Goal: Task Accomplishment & Management: Manage account settings

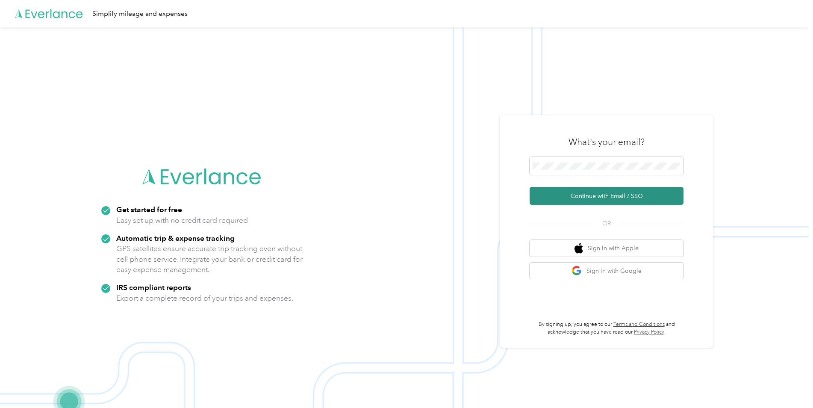
click at [588, 201] on button "Continue with Email / SSO" at bounding box center [607, 196] width 154 height 18
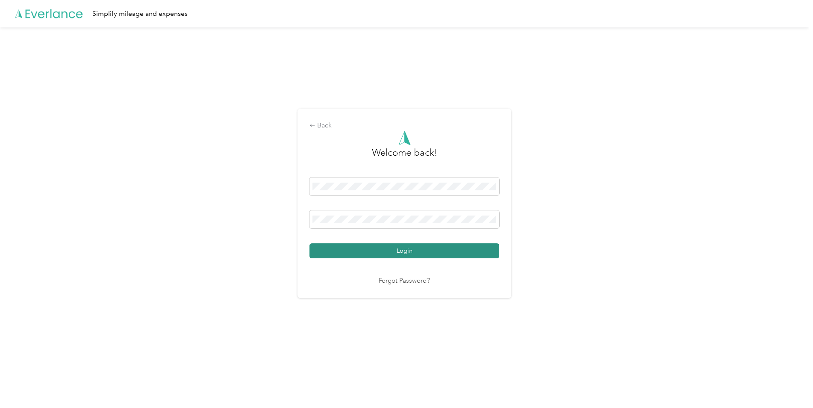
click at [439, 255] on button "Login" at bounding box center [405, 250] width 190 height 15
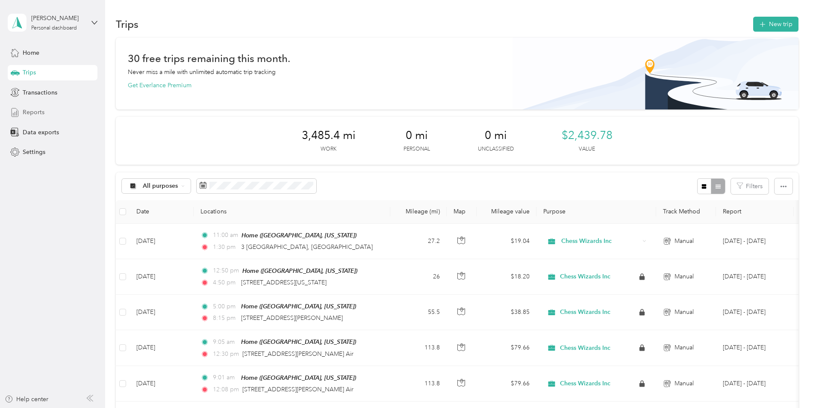
click at [35, 111] on span "Reports" at bounding box center [34, 112] width 22 height 9
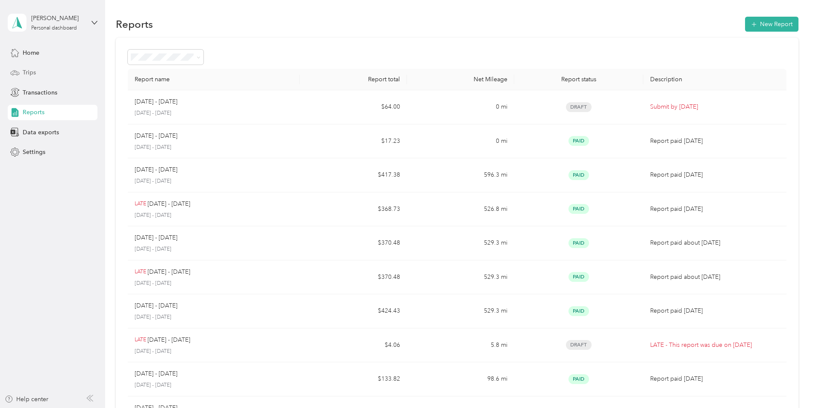
click at [31, 72] on span "Trips" at bounding box center [29, 72] width 13 height 9
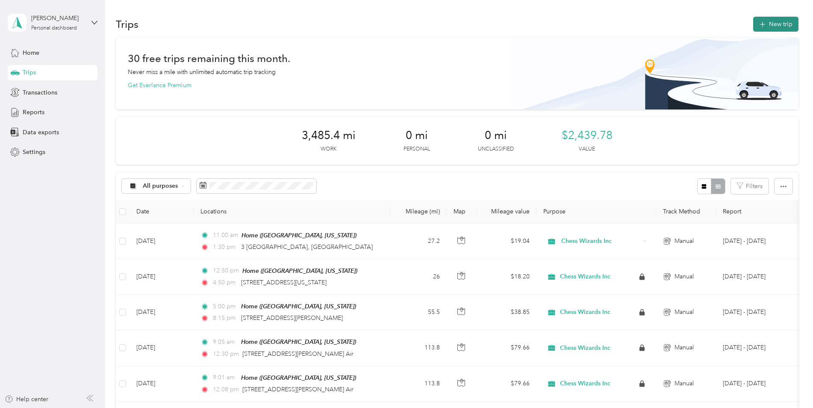
click at [773, 20] on button "New trip" at bounding box center [776, 24] width 45 height 15
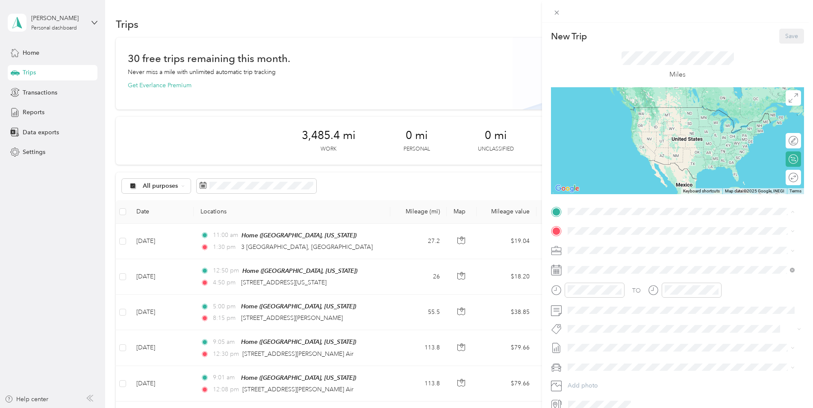
click at [598, 246] on div "Home [GEOGRAPHIC_DATA][US_STATE], [GEOGRAPHIC_DATA]" at bounding box center [663, 251] width 158 height 18
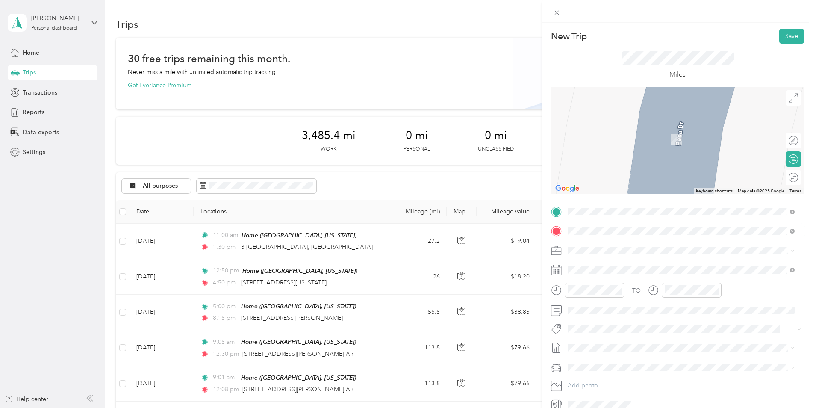
click at [618, 266] on span "[STREET_ADDRESS][PERSON_NAME][US_STATE][US_STATE]" at bounding box center [666, 262] width 164 height 8
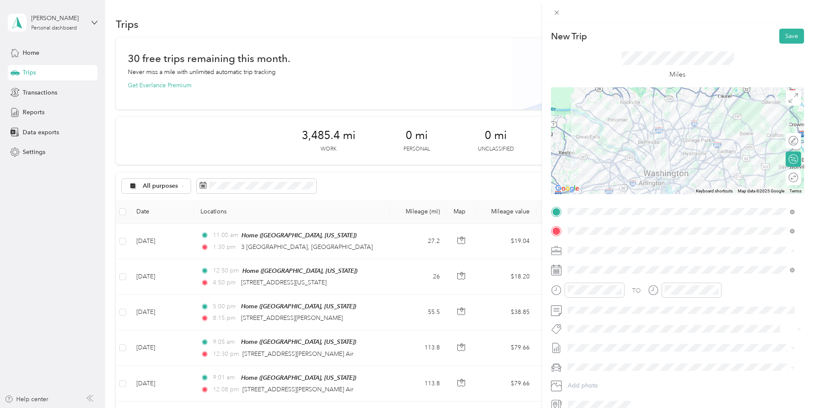
click at [595, 279] on span "Chess Wizards Inc" at bounding box center [595, 280] width 49 height 7
click at [781, 176] on div at bounding box center [785, 178] width 8 height 8
click at [556, 273] on rect at bounding box center [555, 272] width 1 height 1
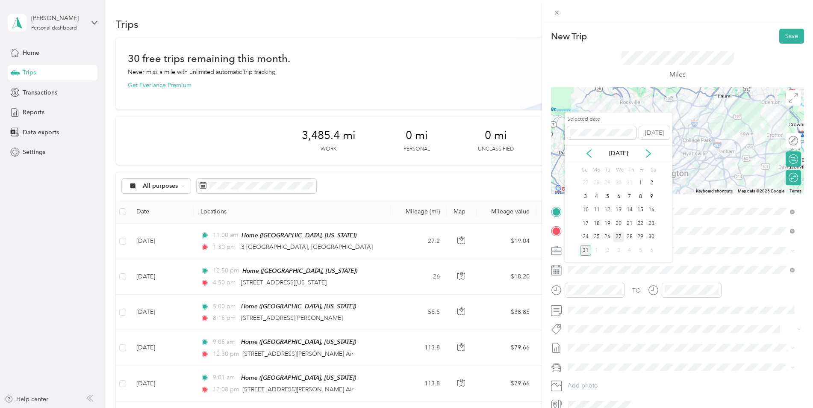
click at [620, 236] on div "27" at bounding box center [618, 237] width 11 height 11
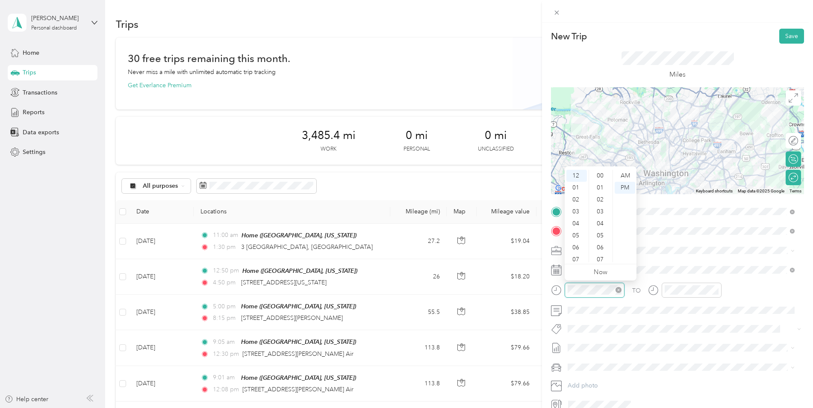
scroll to position [132, 0]
click at [579, 223] on div "04" at bounding box center [577, 224] width 21 height 12
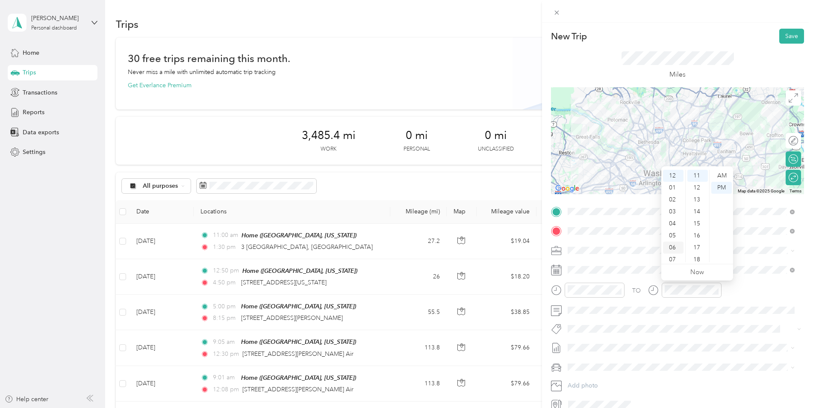
click at [678, 243] on div "06" at bounding box center [673, 248] width 21 height 12
click at [647, 249] on button "[GEOGRAPHIC_DATA] 1st-3rd (id23593)" at bounding box center [625, 244] width 109 height 11
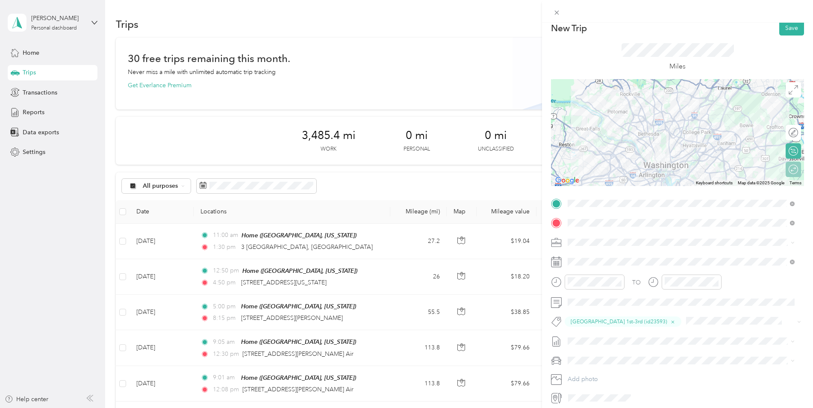
scroll to position [0, 0]
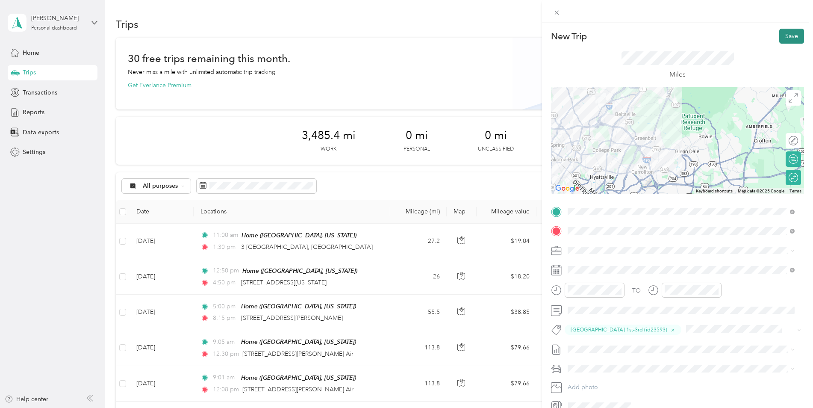
click at [787, 37] on button "Save" at bounding box center [792, 36] width 25 height 15
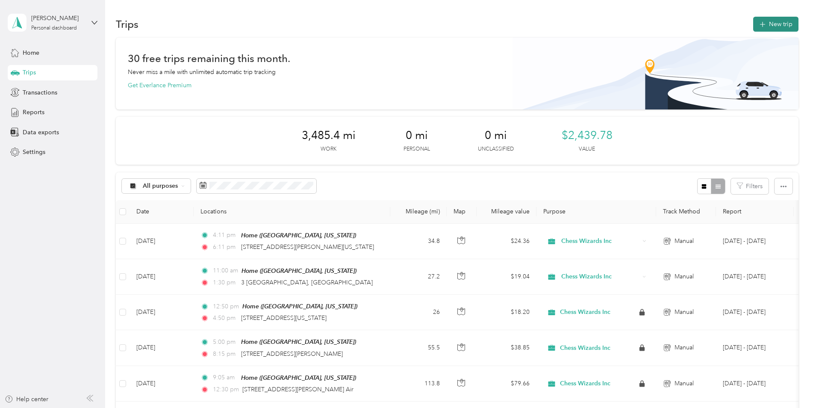
click at [780, 24] on button "New trip" at bounding box center [776, 24] width 45 height 15
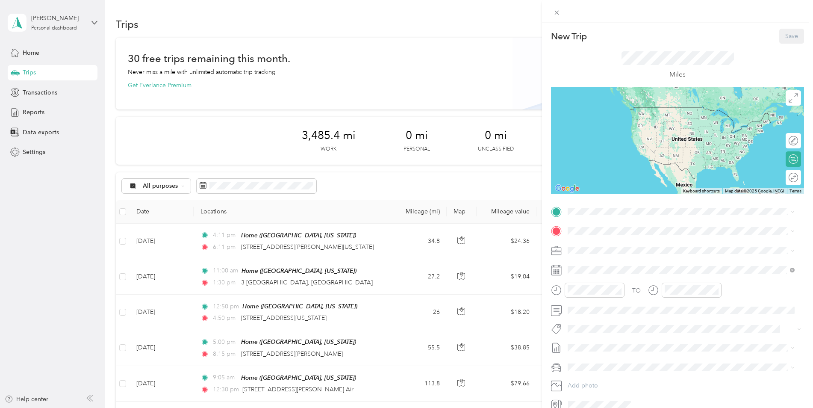
click at [606, 219] on div "TO Add photo" at bounding box center [677, 308] width 253 height 207
click at [607, 258] on div "Home [GEOGRAPHIC_DATA][US_STATE], [GEOGRAPHIC_DATA]" at bounding box center [681, 250] width 221 height 21
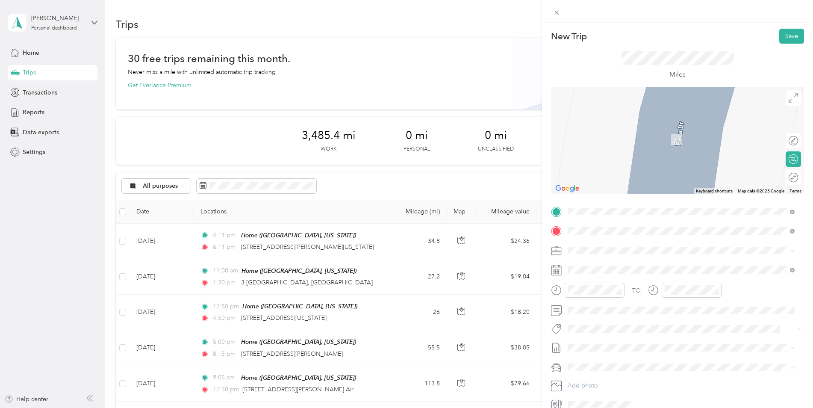
click at [619, 263] on span "[STREET_ADDRESS][US_STATE]" at bounding box center [627, 262] width 86 height 8
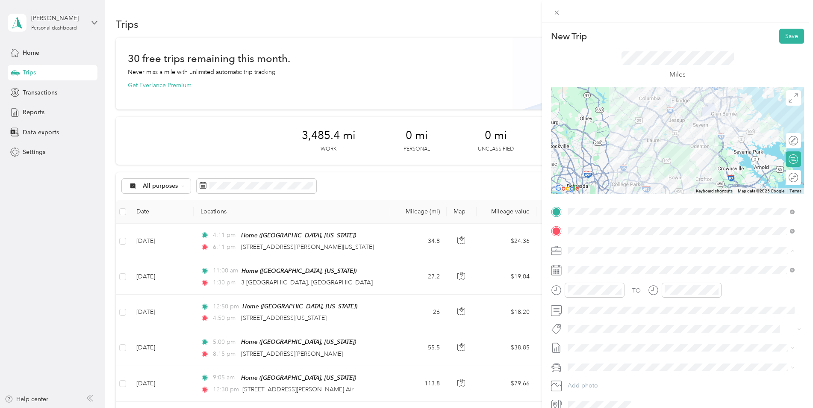
click at [598, 278] on span "Chess Wizards Inc" at bounding box center [595, 280] width 49 height 7
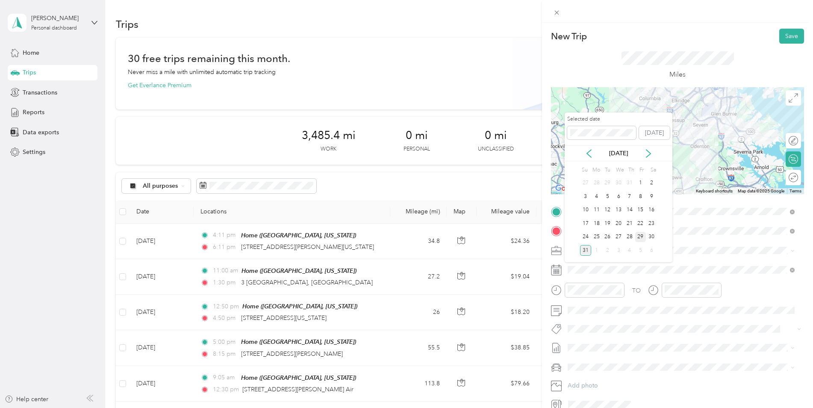
click at [638, 237] on div "29" at bounding box center [641, 237] width 11 height 11
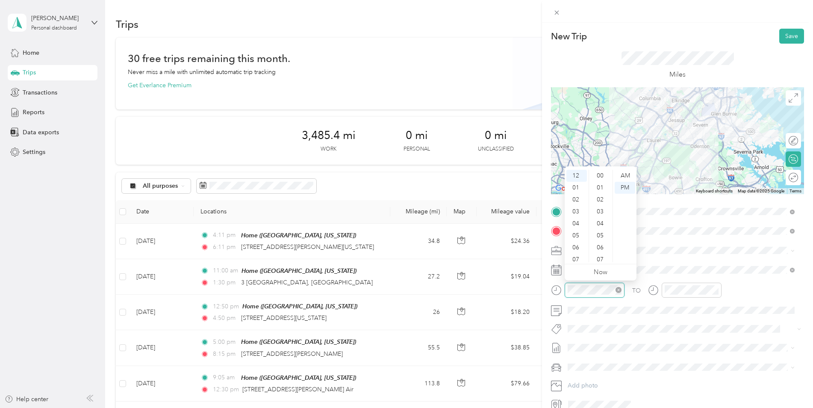
scroll to position [168, 0]
click at [578, 215] on div "03" at bounding box center [577, 212] width 21 height 12
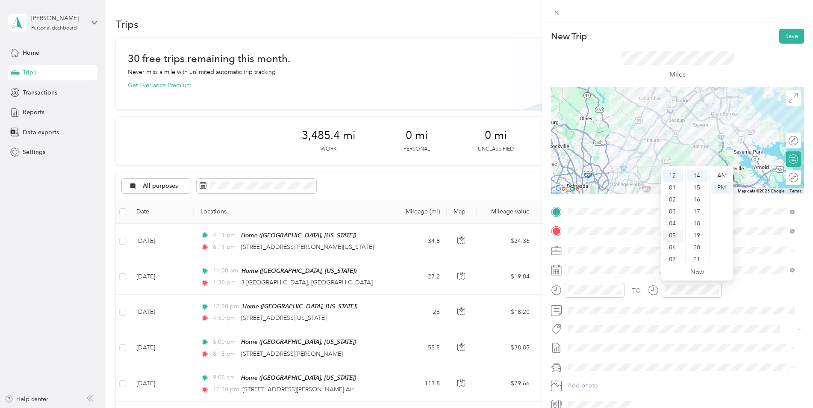
click at [671, 235] on div "05" at bounding box center [673, 236] width 21 height 12
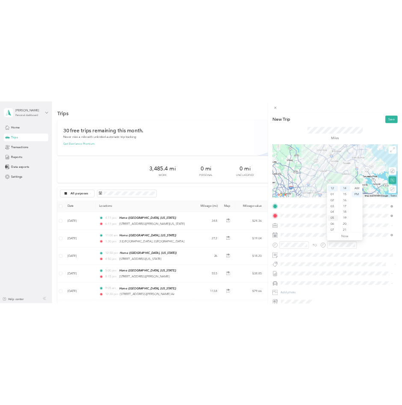
scroll to position [51, 0]
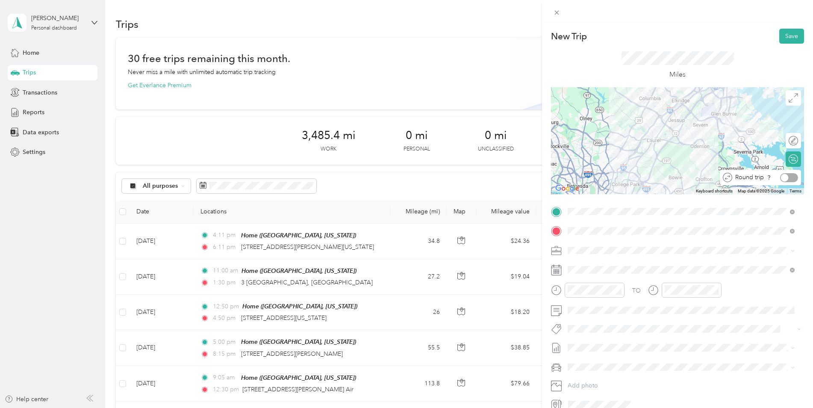
click at [782, 177] on div at bounding box center [785, 178] width 8 height 8
click at [786, 35] on button "Save" at bounding box center [792, 36] width 25 height 15
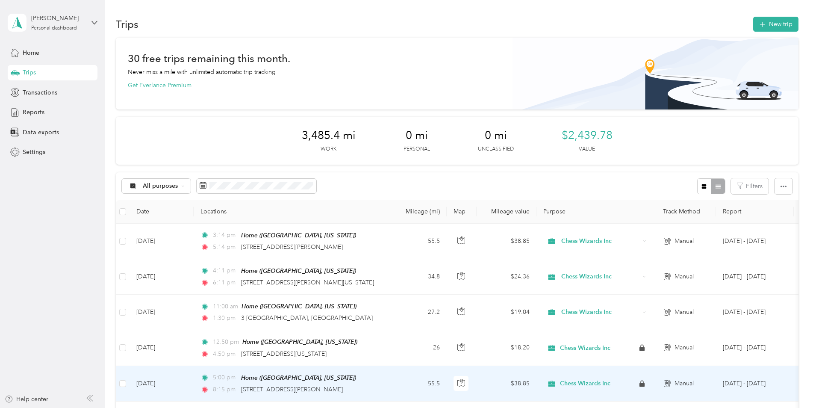
click at [153, 381] on td "[DATE]" at bounding box center [162, 383] width 64 height 35
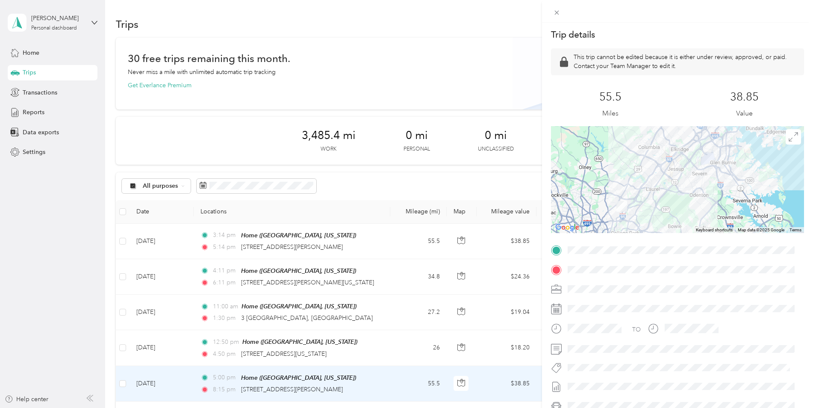
click at [275, 252] on div "Trip details This trip cannot be edited because it is either under review, appr…" at bounding box center [406, 204] width 813 height 408
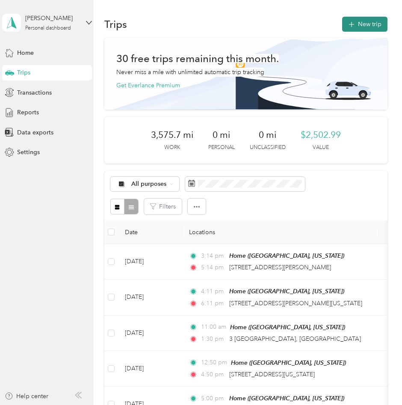
click at [366, 20] on button "New trip" at bounding box center [364, 24] width 45 height 15
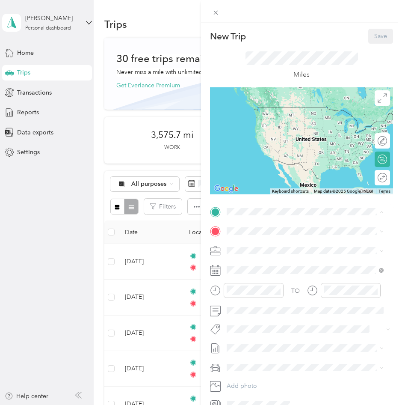
click at [278, 251] on span "[GEOGRAPHIC_DATA][US_STATE], [GEOGRAPHIC_DATA]" at bounding box center [290, 259] width 95 height 16
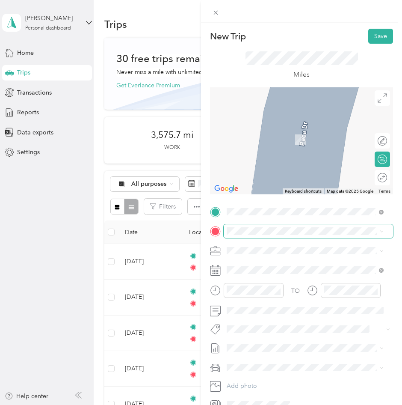
click at [267, 227] on span at bounding box center [308, 231] width 169 height 14
click at [271, 263] on span "[STREET_ADDRESS][PERSON_NAME][US_STATE]" at bounding box center [309, 259] width 133 height 8
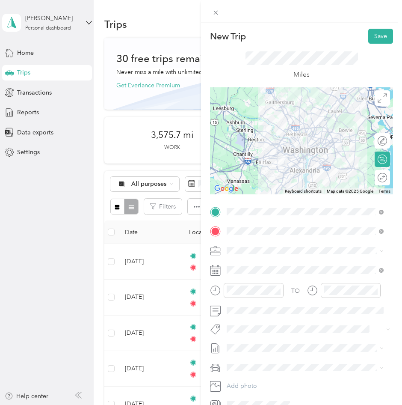
click at [260, 282] on li "Chess Wizards Inc" at bounding box center [305, 276] width 163 height 15
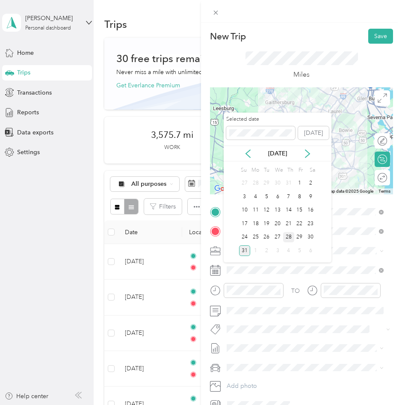
click at [290, 237] on div "28" at bounding box center [288, 237] width 11 height 11
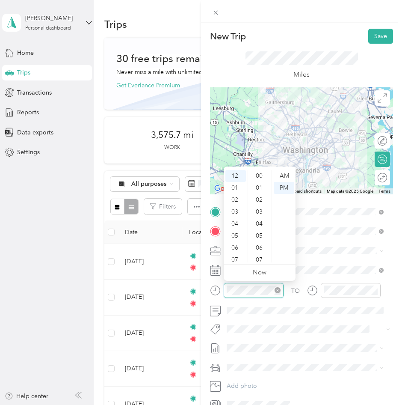
scroll to position [216, 0]
click at [236, 241] on div "09" at bounding box center [235, 241] width 21 height 12
click at [259, 171] on div "00" at bounding box center [260, 176] width 21 height 12
click at [261, 177] on div "00" at bounding box center [260, 176] width 21 height 12
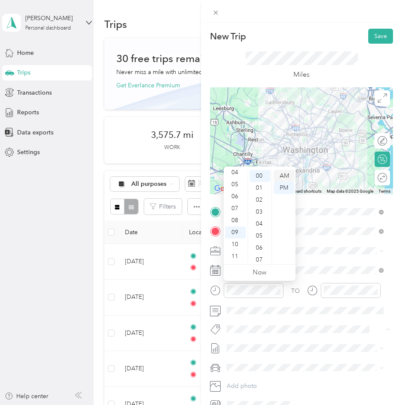
click at [278, 176] on div "AM" at bounding box center [284, 176] width 21 height 12
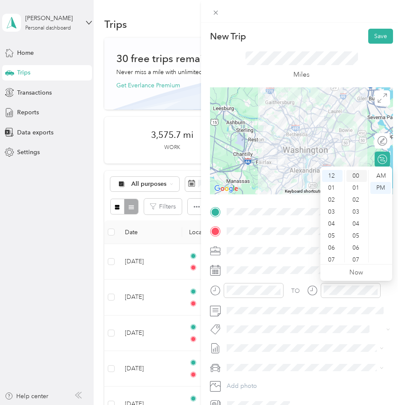
click at [355, 173] on div "00" at bounding box center [356, 176] width 21 height 12
click at [377, 187] on div "PM" at bounding box center [380, 188] width 21 height 12
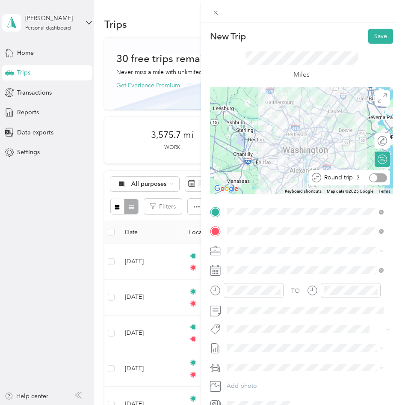
click at [370, 177] on div at bounding box center [374, 178] width 8 height 8
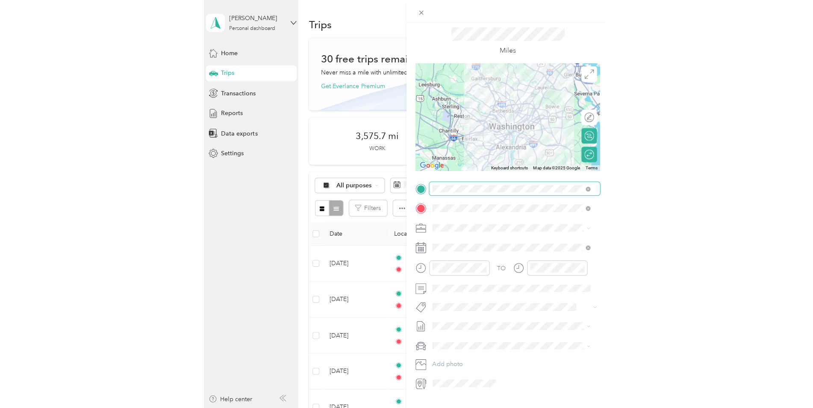
scroll to position [44, 0]
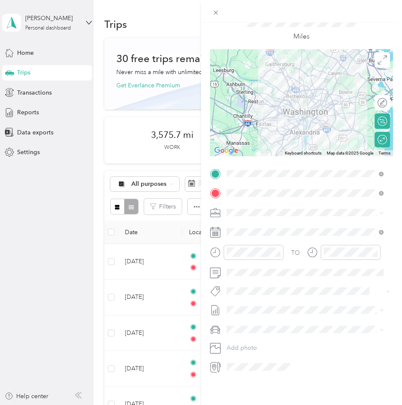
click at [236, 388] on div "New Trip Save This trip cannot be edited because it is either under review, app…" at bounding box center [301, 225] width 201 height 405
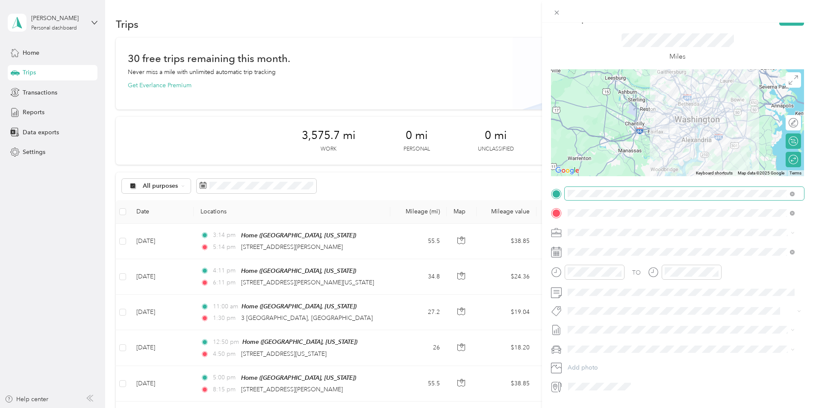
scroll to position [0, 0]
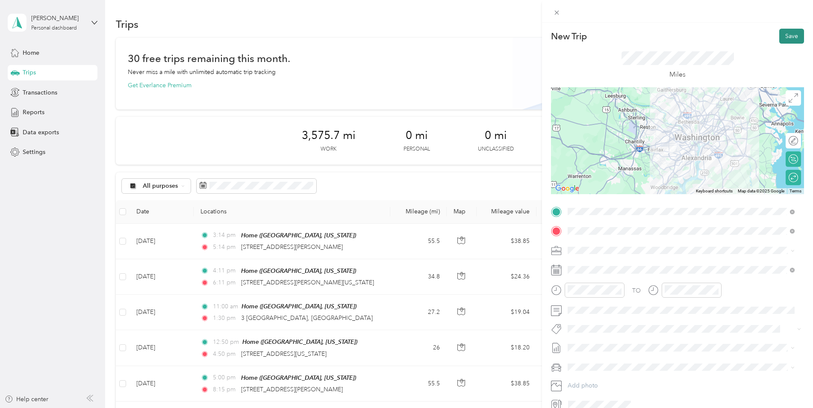
click at [788, 35] on button "Save" at bounding box center [792, 36] width 25 height 15
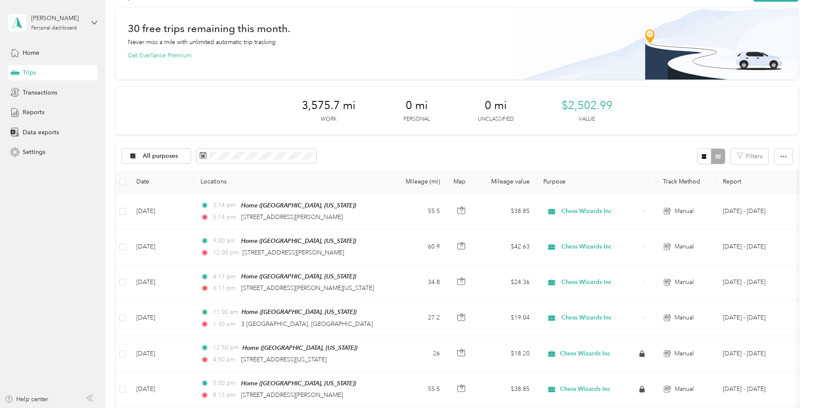
scroll to position [43, 0]
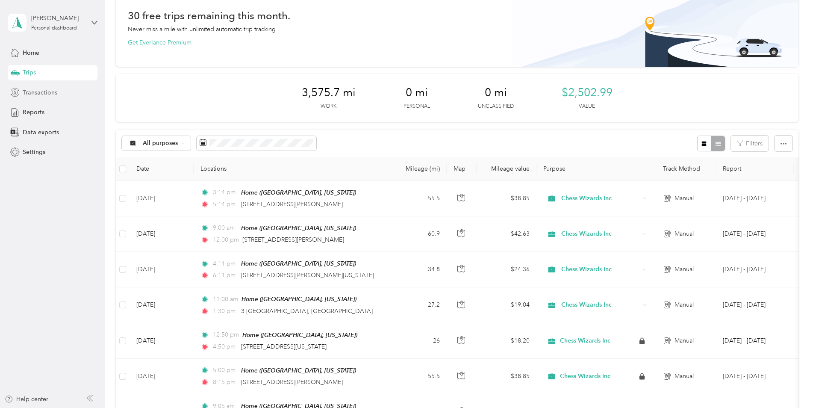
click at [41, 93] on span "Transactions" at bounding box center [40, 92] width 35 height 9
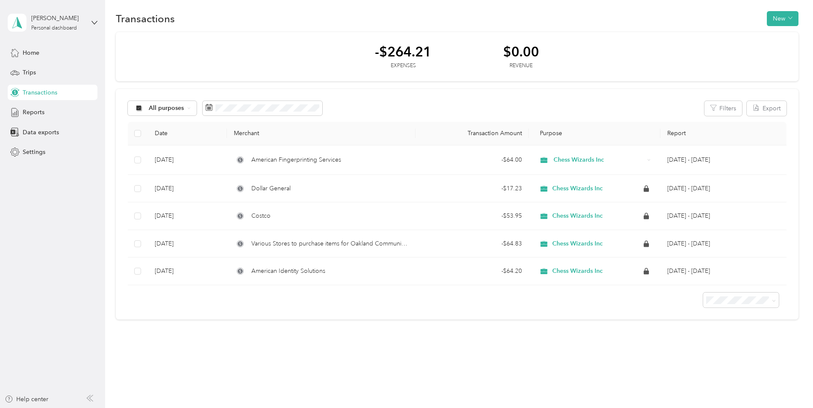
scroll to position [6, 0]
click at [774, 19] on button "New" at bounding box center [783, 18] width 32 height 15
click at [772, 35] on span "Expense" at bounding box center [778, 34] width 23 height 9
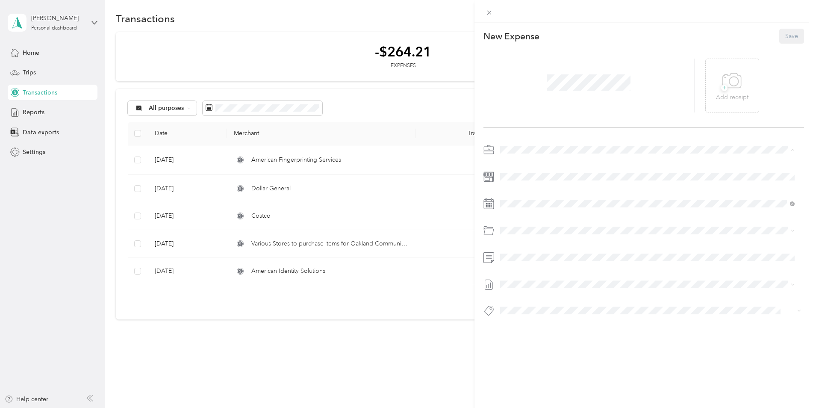
click at [538, 176] on span "Chess Wizards Inc" at bounding box center [527, 179] width 49 height 7
click at [566, 334] on div "28" at bounding box center [561, 335] width 11 height 11
click at [520, 234] on span at bounding box center [650, 231] width 307 height 14
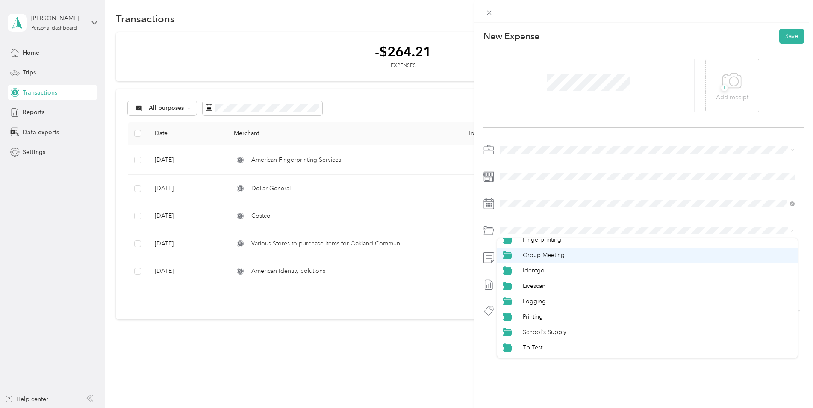
scroll to position [86, 0]
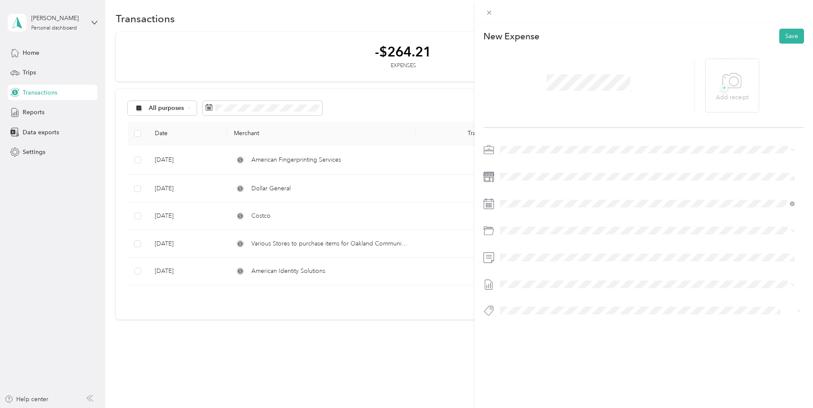
click at [521, 303] on li "Printing" at bounding box center [647, 298] width 301 height 15
click at [724, 88] on icon at bounding box center [732, 80] width 18 height 15
click at [786, 33] on button "Save" at bounding box center [792, 36] width 25 height 15
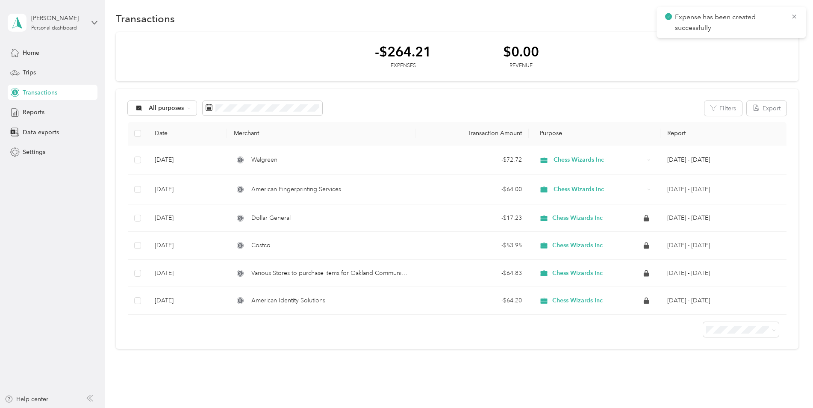
click at [612, 60] on div "-$264.21 Expenses $0.00 Revenue" at bounding box center [457, 57] width 683 height 50
click at [777, 21] on button "New" at bounding box center [783, 18] width 32 height 15
click at [777, 33] on span "Expense" at bounding box center [778, 34] width 23 height 9
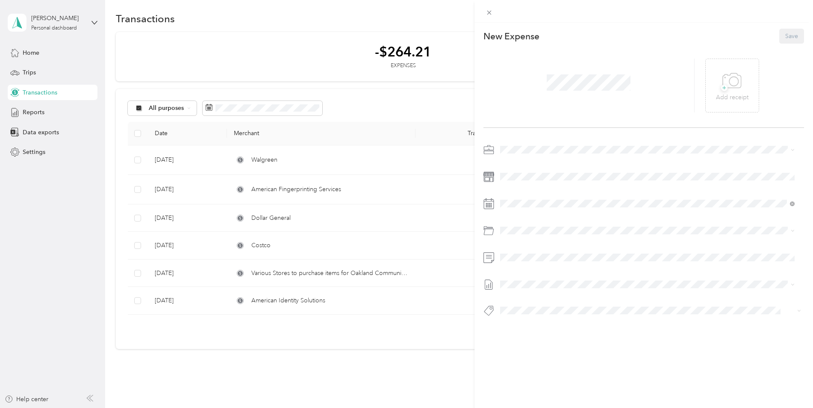
click at [532, 178] on span "Chess Wizards Inc" at bounding box center [527, 177] width 49 height 7
click at [564, 336] on div "28" at bounding box center [561, 335] width 11 height 11
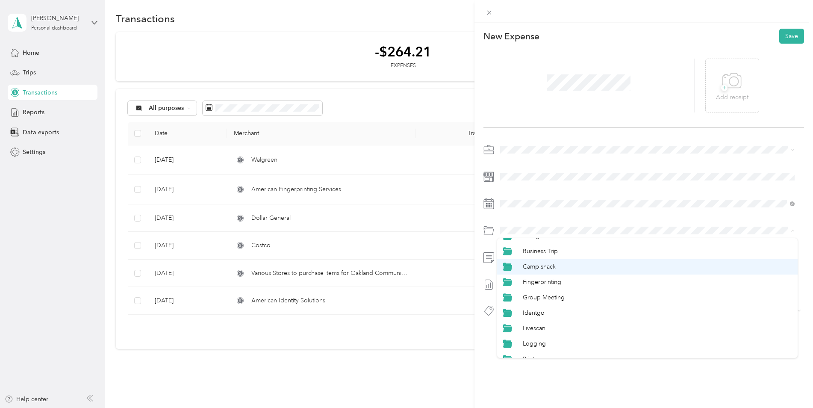
scroll to position [13, 0]
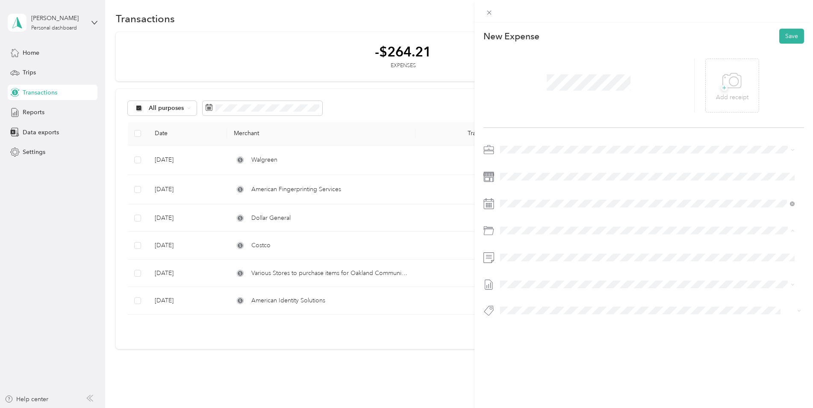
click at [546, 281] on span "Camp-snack" at bounding box center [539, 281] width 33 height 7
click at [722, 85] on span "+" at bounding box center [724, 88] width 6 height 6
click at [789, 34] on button "Save" at bounding box center [792, 36] width 25 height 15
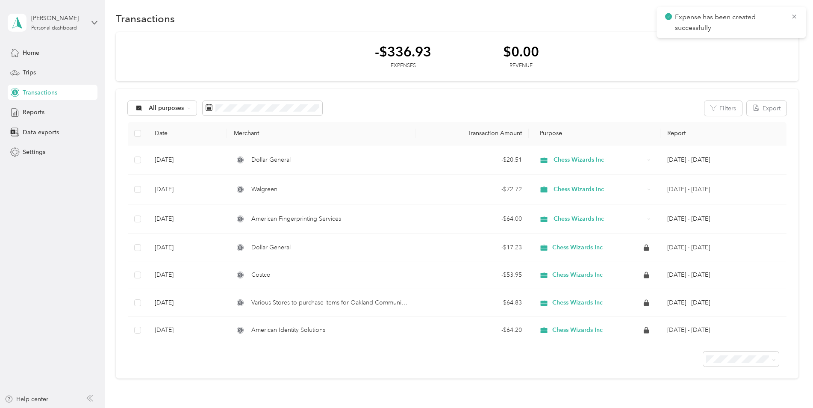
click at [592, 59] on div "-$336.93 Expenses $0.00 Revenue" at bounding box center [457, 57] width 683 height 50
click at [797, 15] on icon at bounding box center [794, 17] width 7 height 8
click at [33, 110] on span "Reports" at bounding box center [34, 112] width 22 height 9
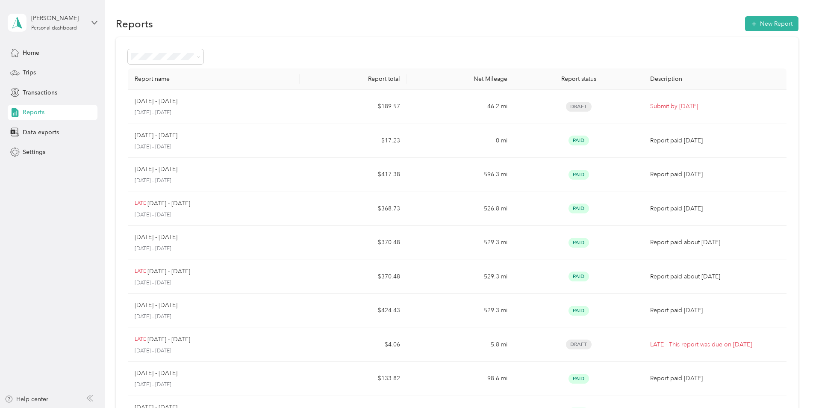
scroll to position [6, 0]
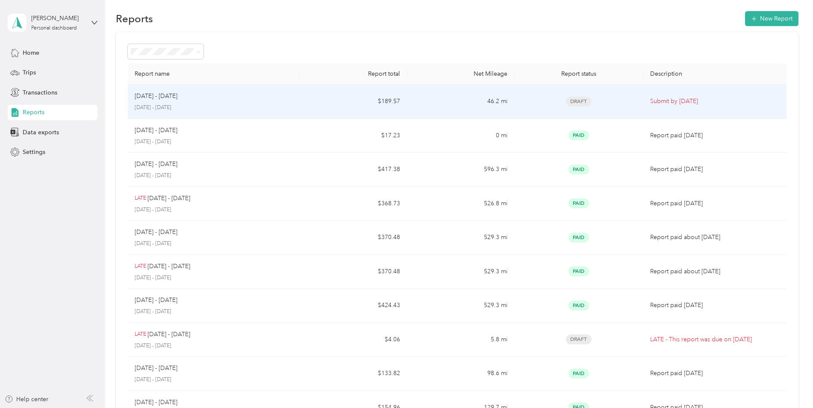
click at [150, 97] on p "[DATE] - [DATE]" at bounding box center [156, 96] width 43 height 9
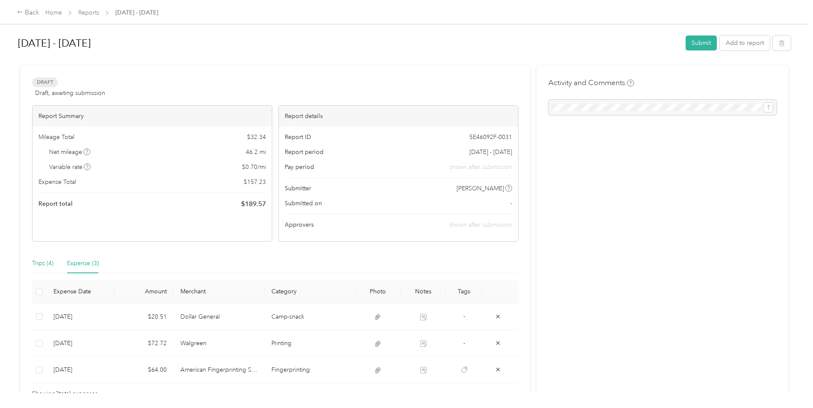
click at [38, 263] on div "Trips (4)" at bounding box center [42, 263] width 21 height 9
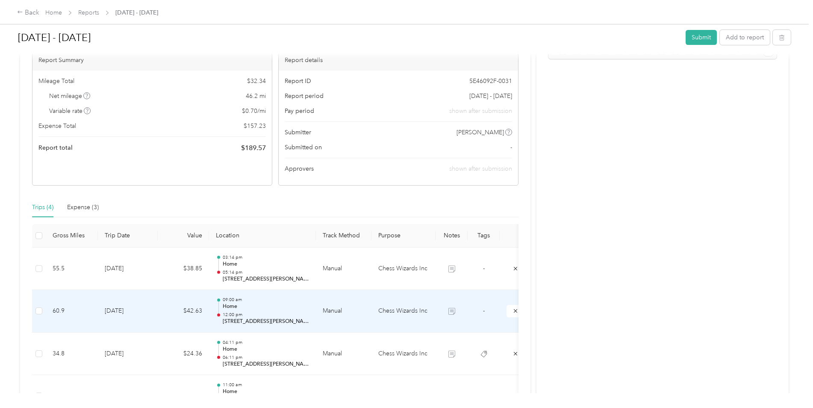
scroll to position [43, 0]
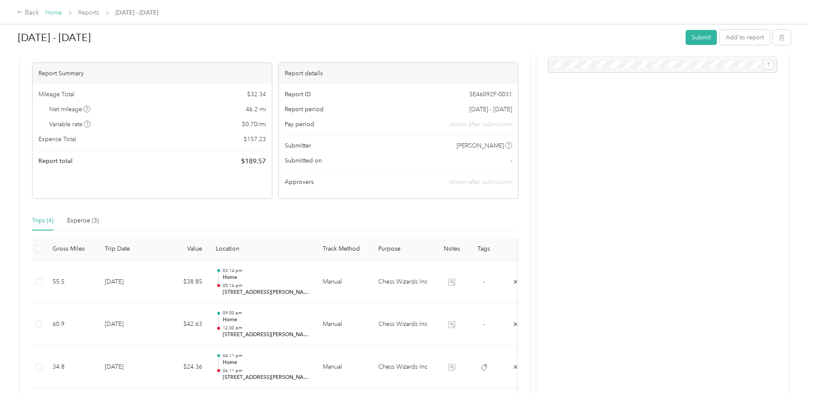
click at [54, 15] on link "Home" at bounding box center [53, 12] width 17 height 7
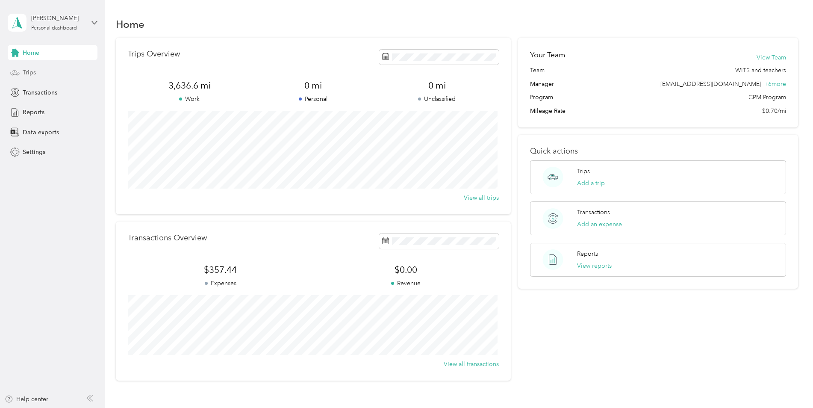
click at [33, 74] on span "Trips" at bounding box center [29, 72] width 13 height 9
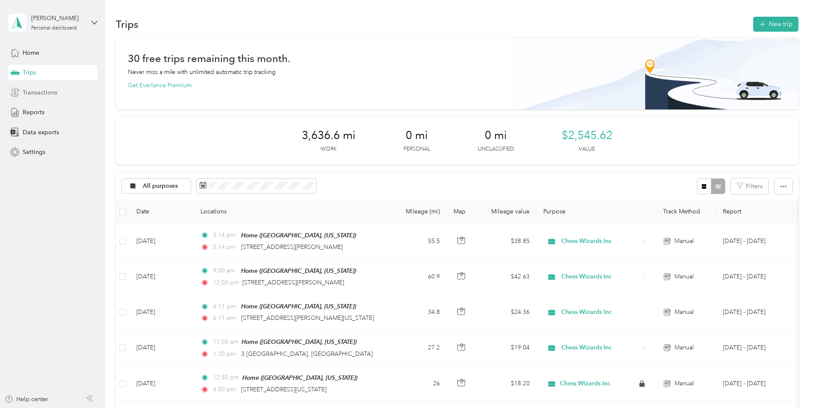
click at [36, 94] on span "Transactions" at bounding box center [40, 92] width 35 height 9
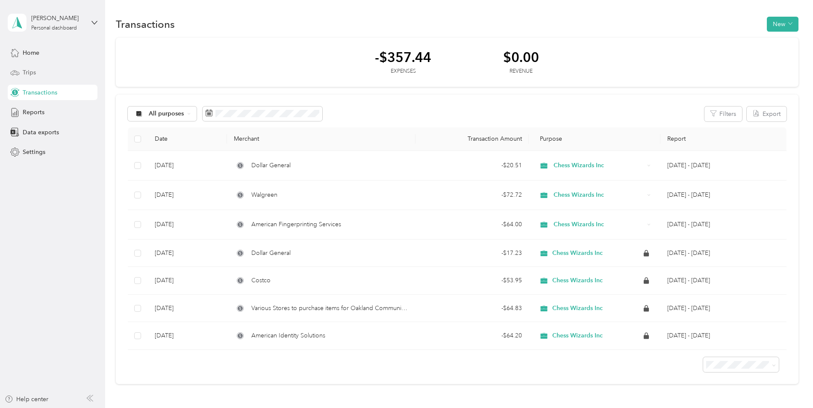
click at [33, 74] on span "Trips" at bounding box center [29, 72] width 13 height 9
